Goal: Transaction & Acquisition: Purchase product/service

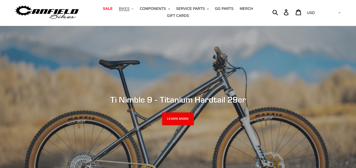
click at [129, 8] on span "BIKES" at bounding box center [124, 9] width 11 height 4
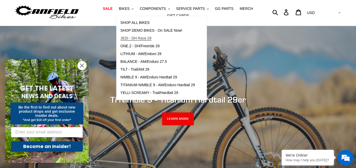
click at [143, 38] on span "JEDI - DH Race 29" at bounding box center [135, 38] width 31 height 4
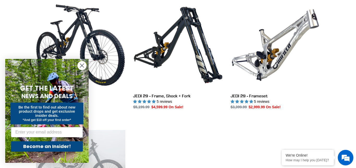
scroll to position [154, 0]
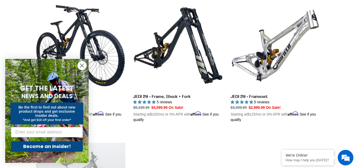
click at [84, 65] on circle "Close dialog" at bounding box center [82, 65] width 9 height 9
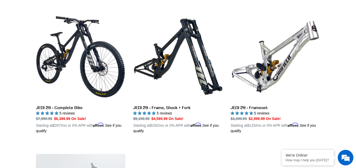
scroll to position [0, 0]
